Goal: Find specific page/section: Find specific page/section

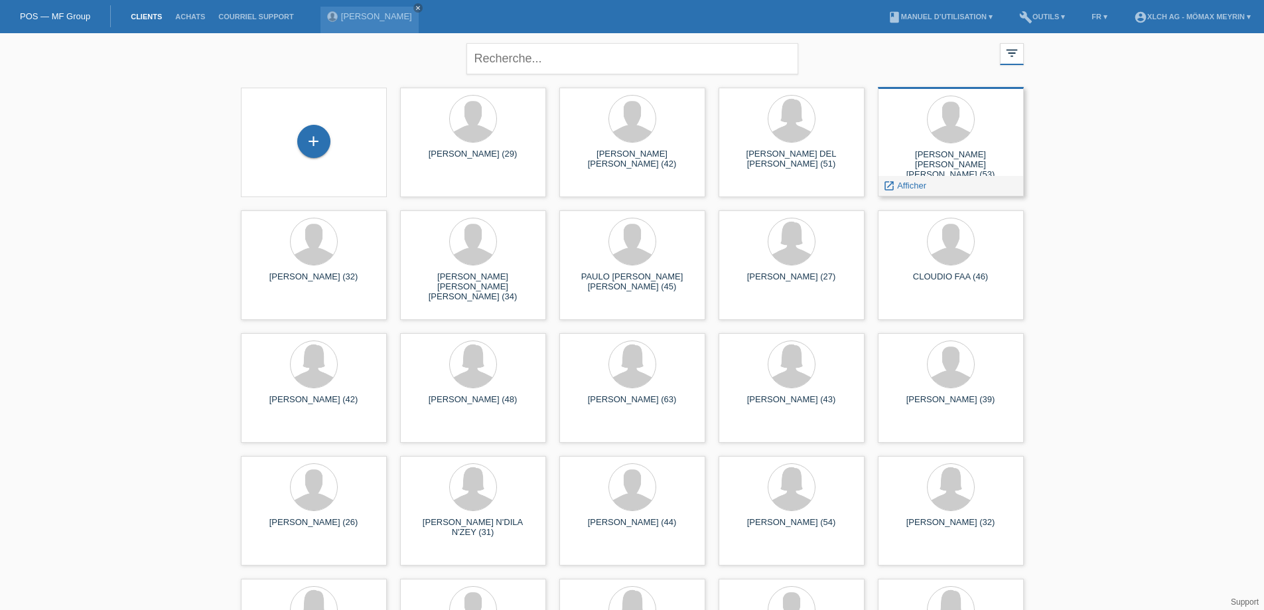
click at [987, 154] on div "[PERSON_NAME] [PERSON_NAME] [PERSON_NAME] (53)" at bounding box center [950, 161] width 125 height 24
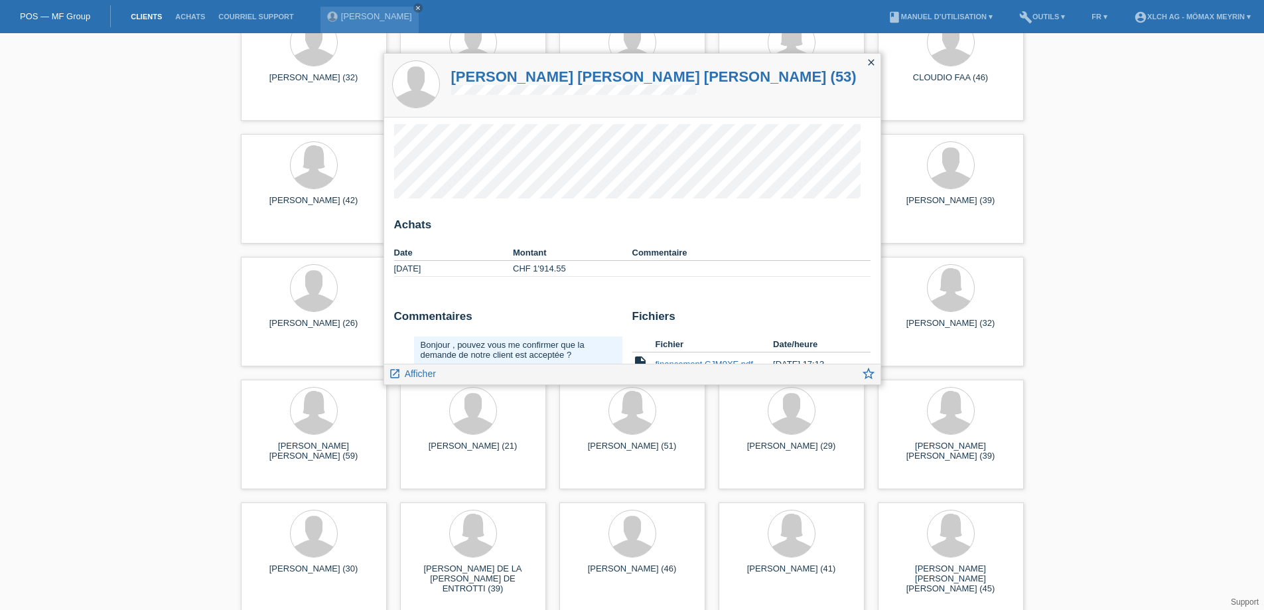
scroll to position [133, 0]
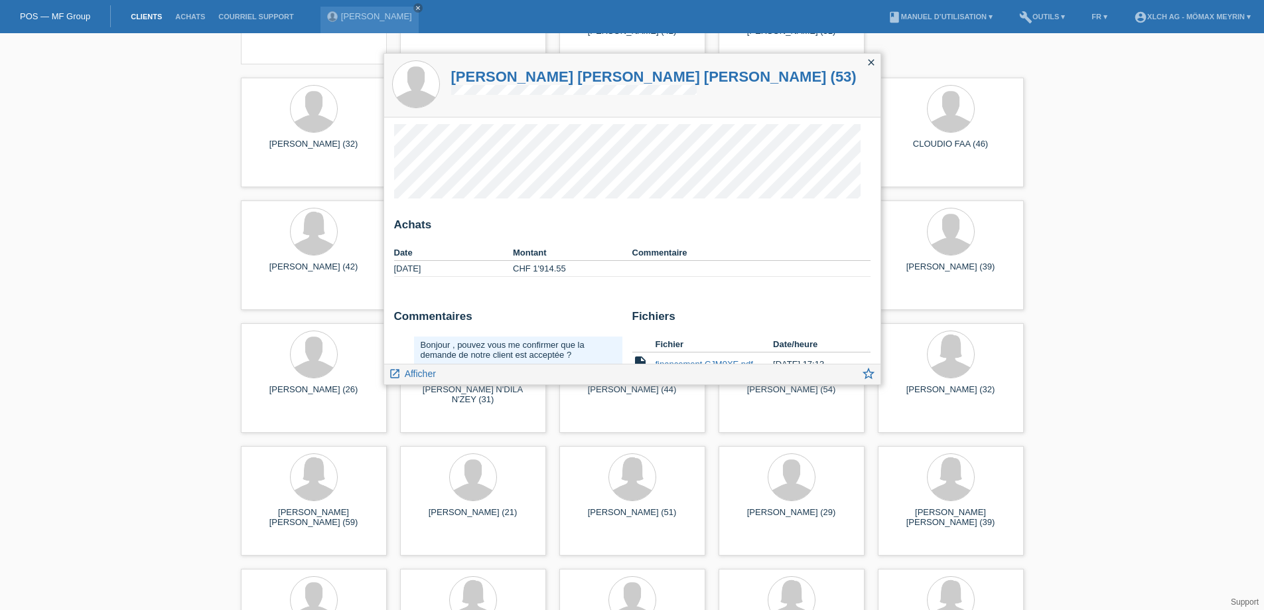
click at [870, 60] on icon "close" at bounding box center [871, 62] width 11 height 11
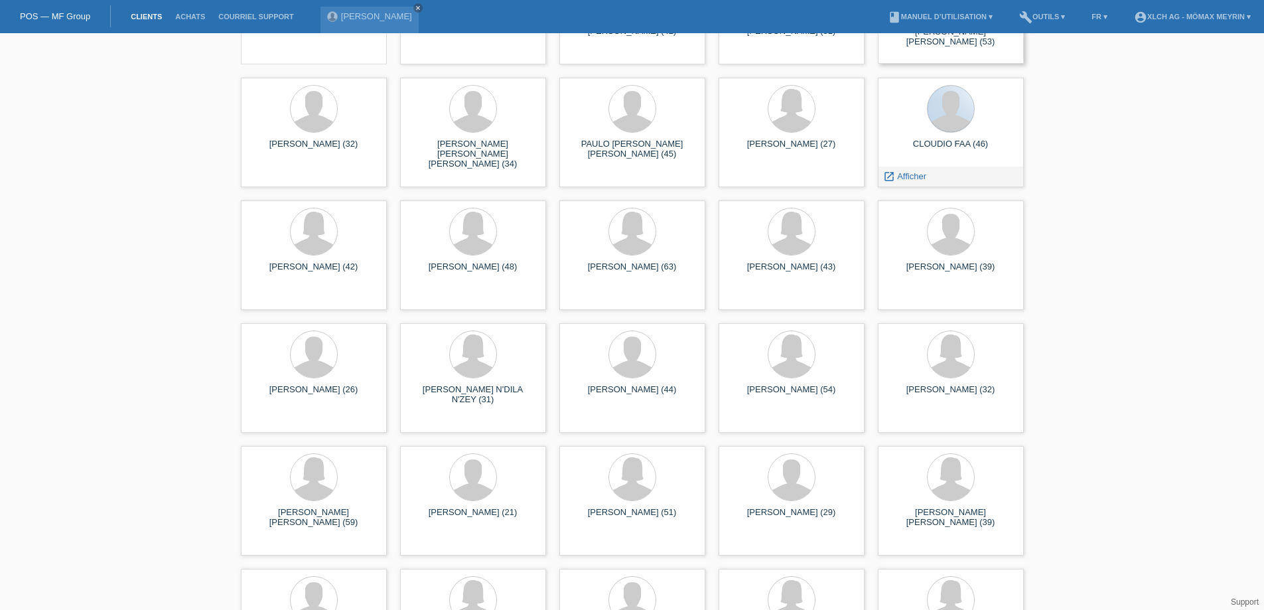
scroll to position [0, 0]
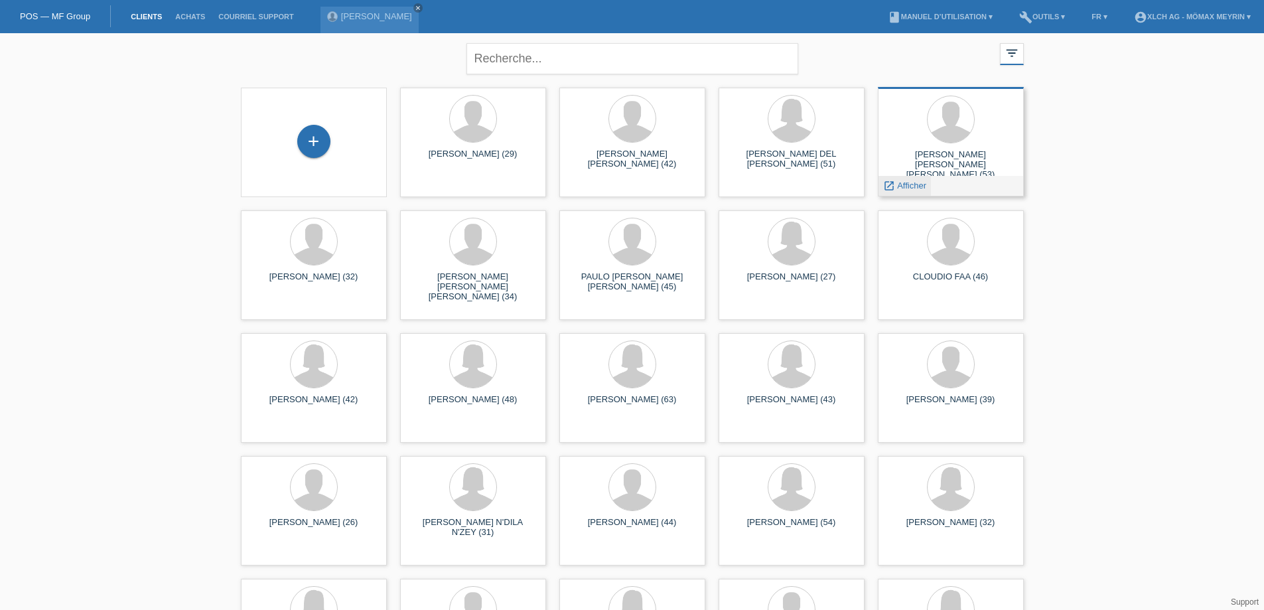
click at [908, 188] on span "Afficher" at bounding box center [911, 185] width 29 height 10
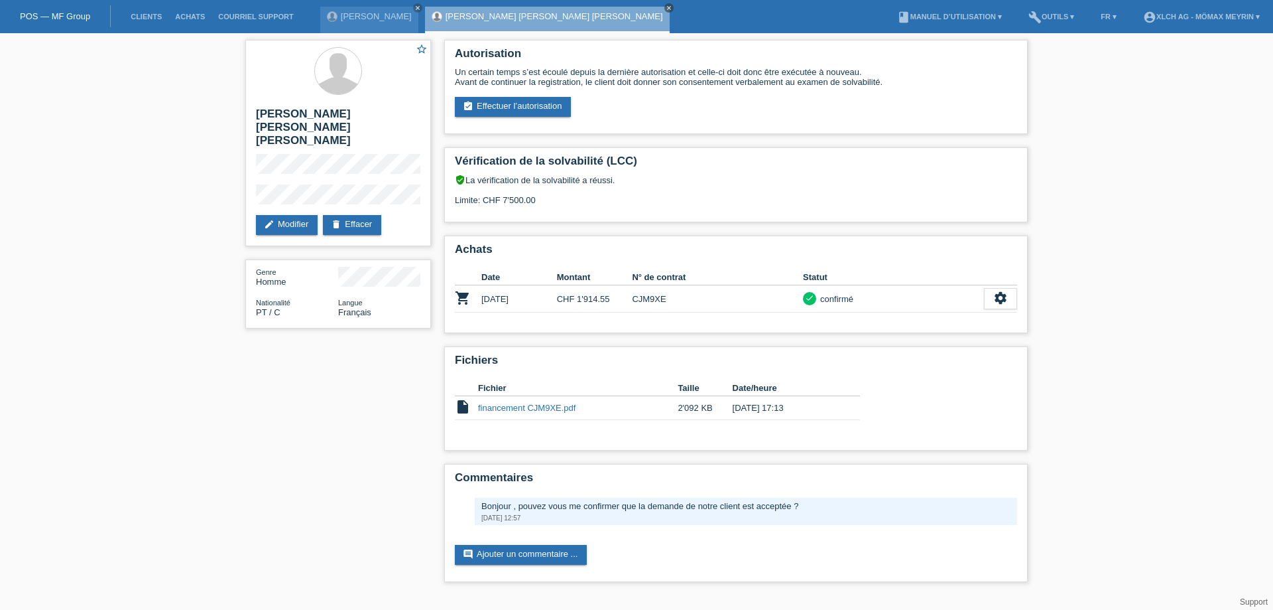
click at [666, 8] on icon "close" at bounding box center [669, 8] width 7 height 7
click at [141, 15] on link "Clients" at bounding box center [146, 17] width 44 height 8
